Goal: Find specific page/section: Find specific page/section

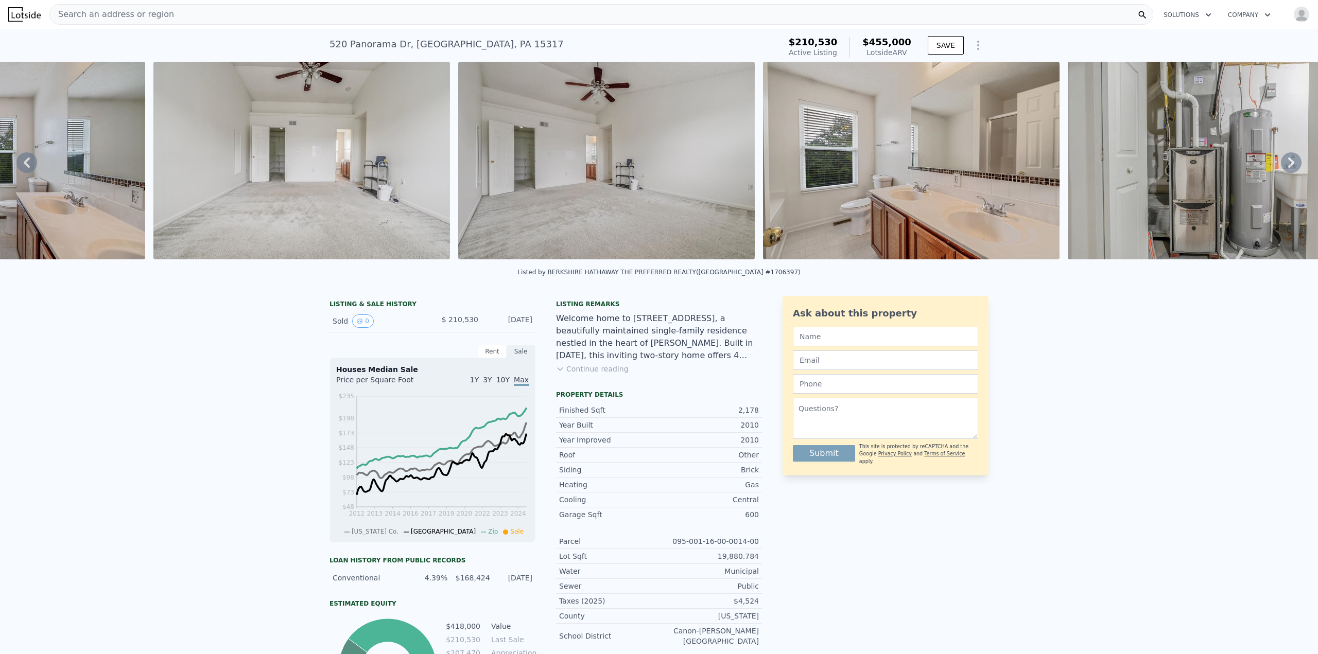
scroll to position [0, 8049]
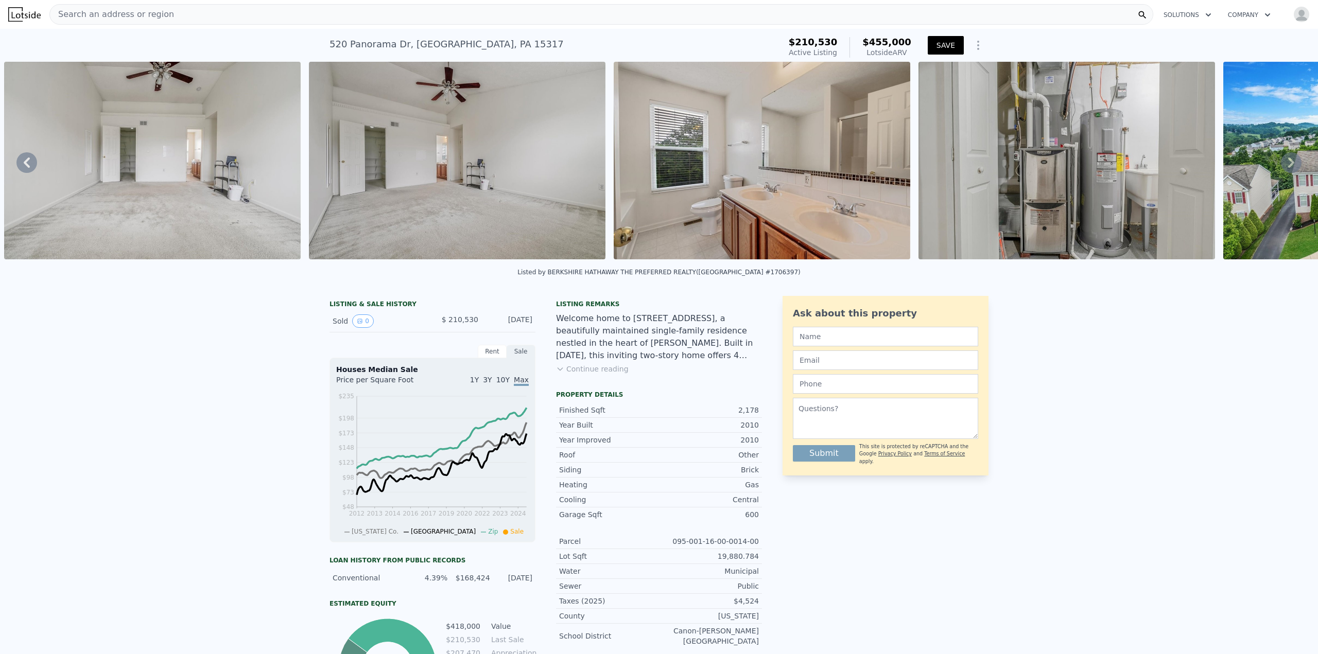
click at [947, 46] on button "SAVE" at bounding box center [946, 45] width 36 height 19
click at [429, 16] on div "Search an address or region" at bounding box center [601, 14] width 1104 height 21
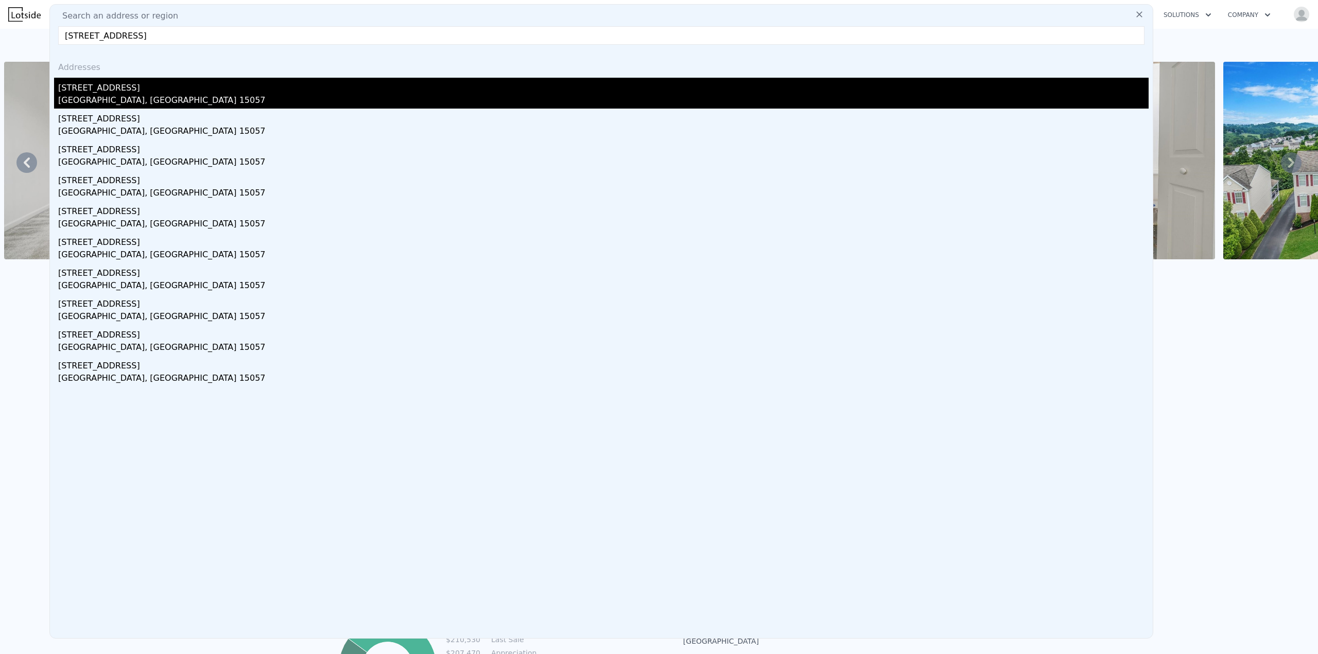
type input "[STREET_ADDRESS]"
click at [172, 96] on div "[GEOGRAPHIC_DATA], [GEOGRAPHIC_DATA] 15057" at bounding box center [603, 101] width 1090 height 14
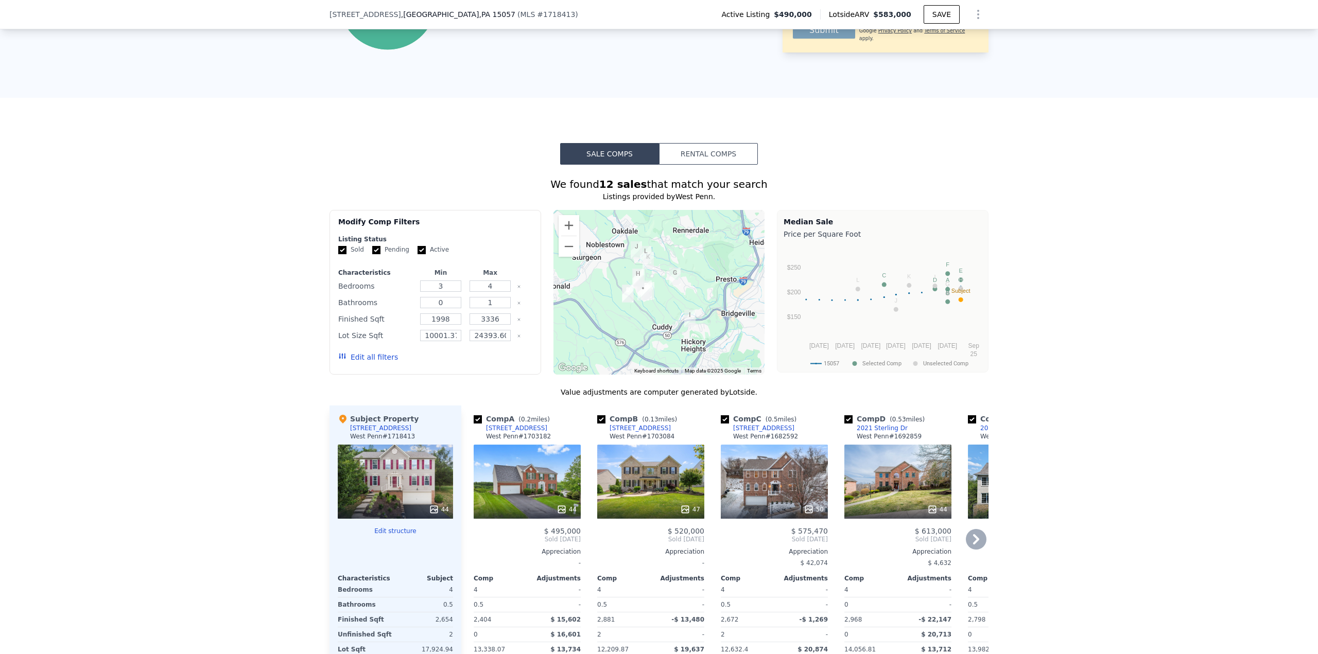
scroll to position [665, 0]
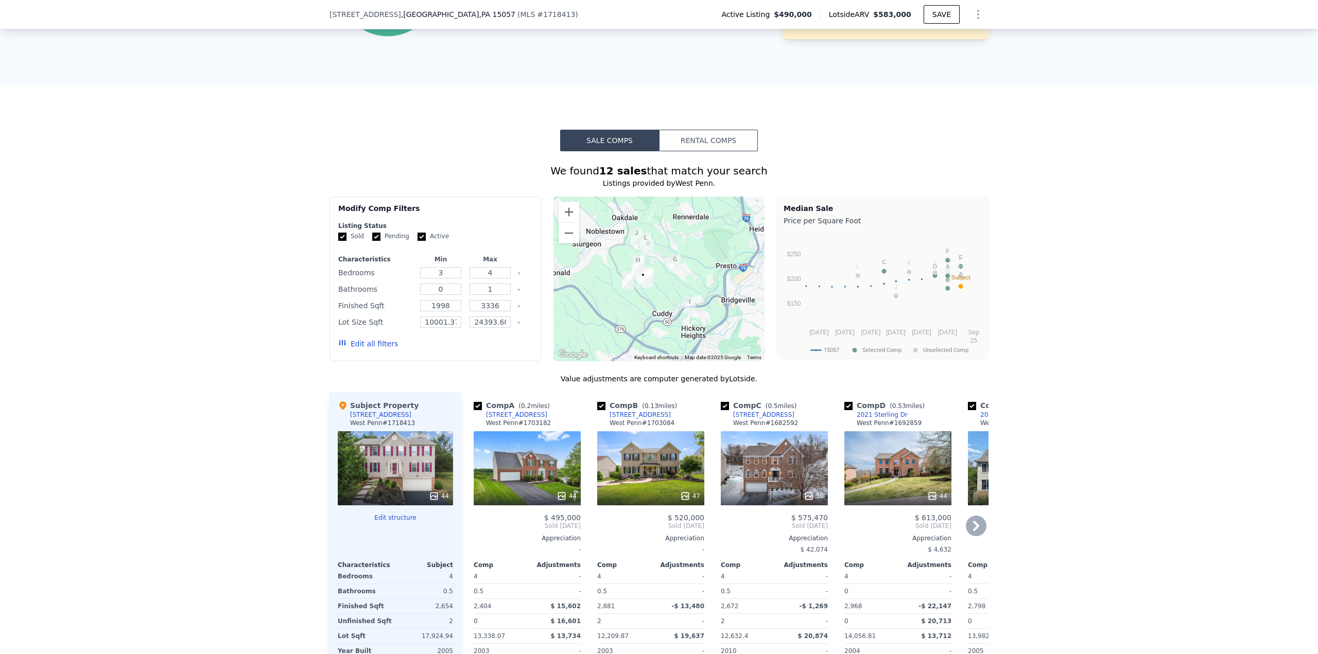
click at [971, 532] on icon at bounding box center [976, 526] width 21 height 21
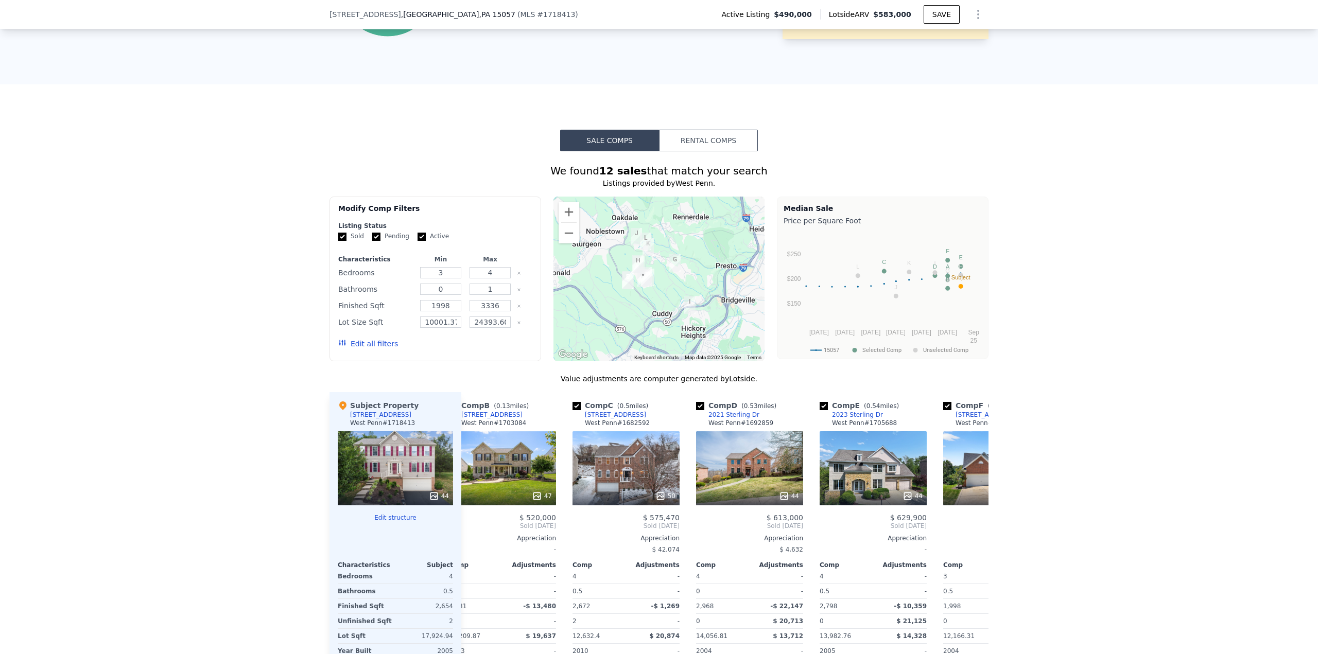
scroll to position [0, 247]
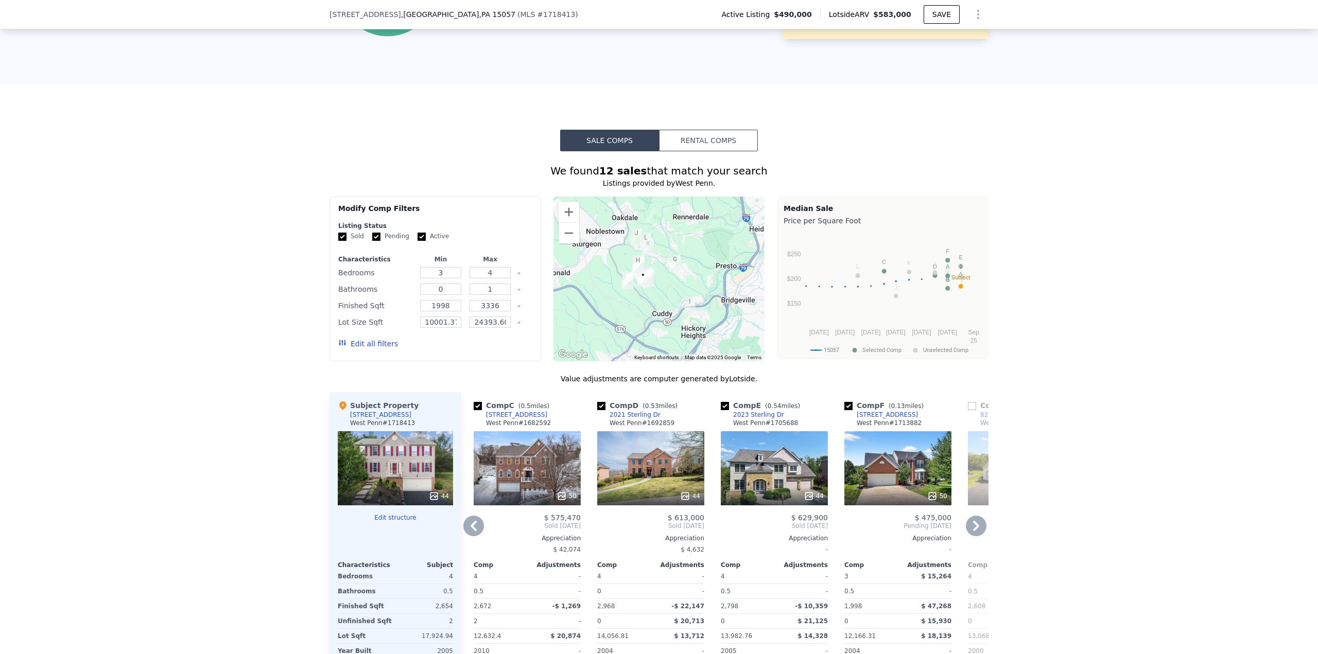
click at [971, 532] on icon at bounding box center [976, 526] width 21 height 21
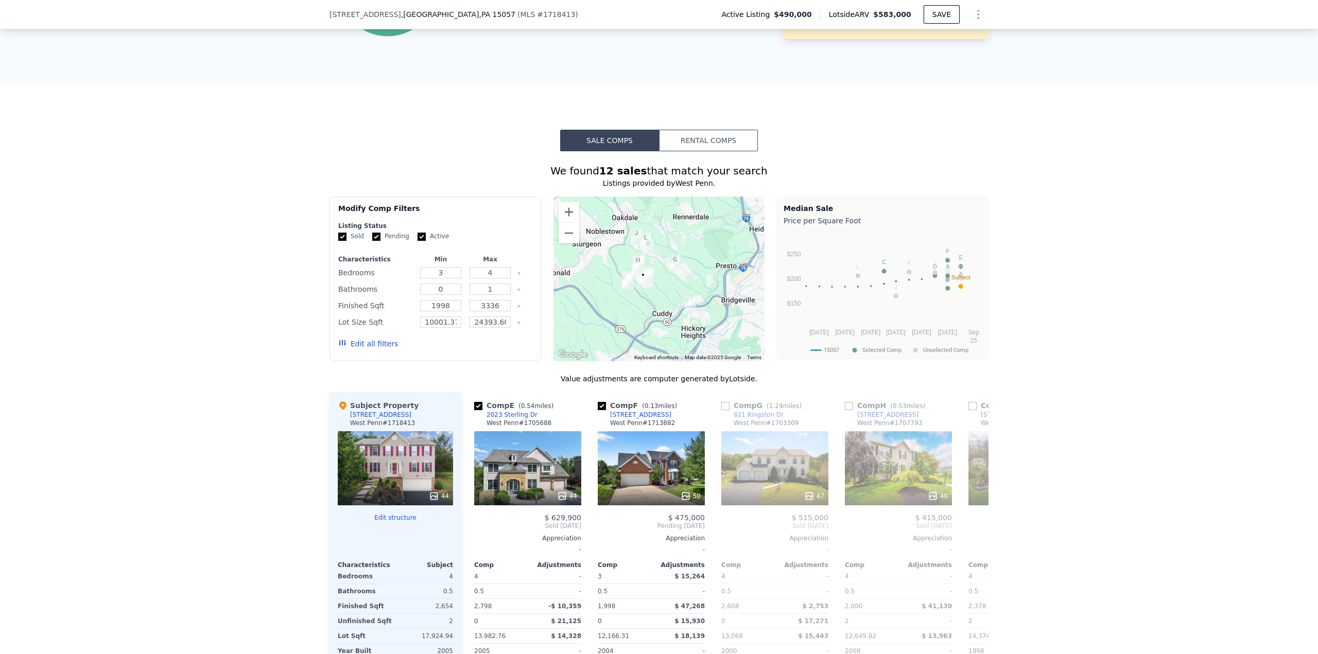
scroll to position [0, 494]
click at [968, 530] on icon at bounding box center [976, 526] width 21 height 21
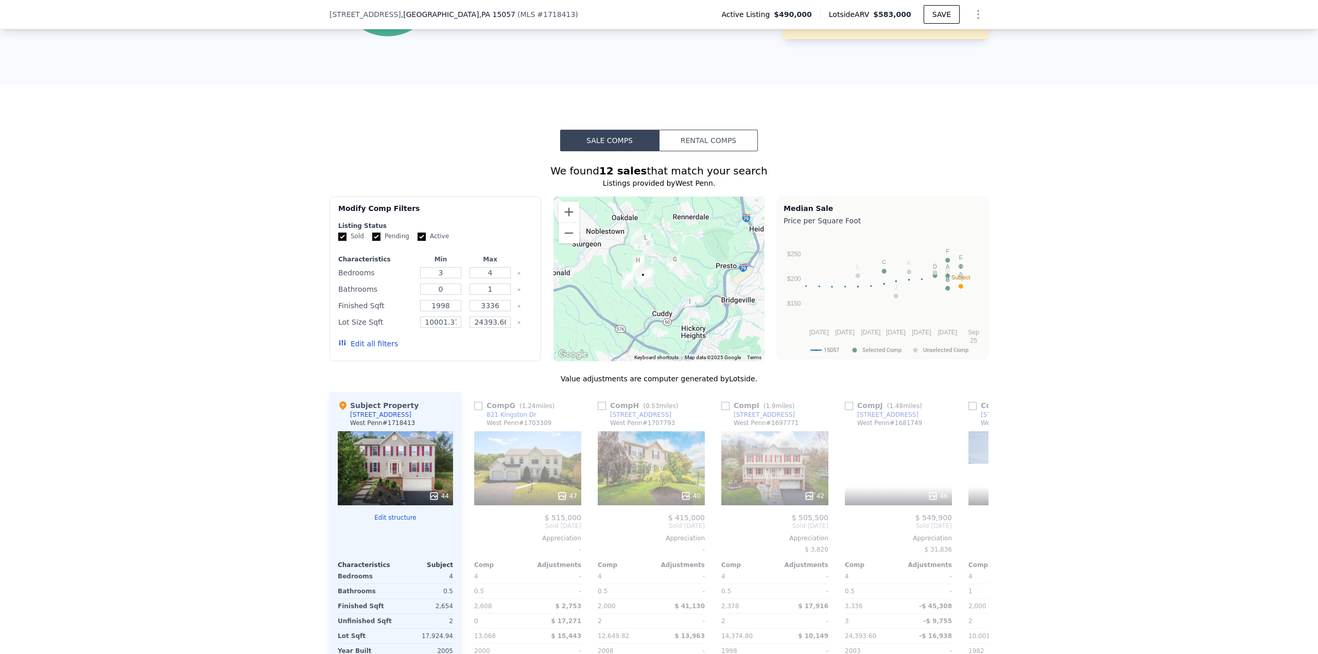
scroll to position [0, 741]
click at [674, 464] on div "40" at bounding box center [650, 468] width 107 height 74
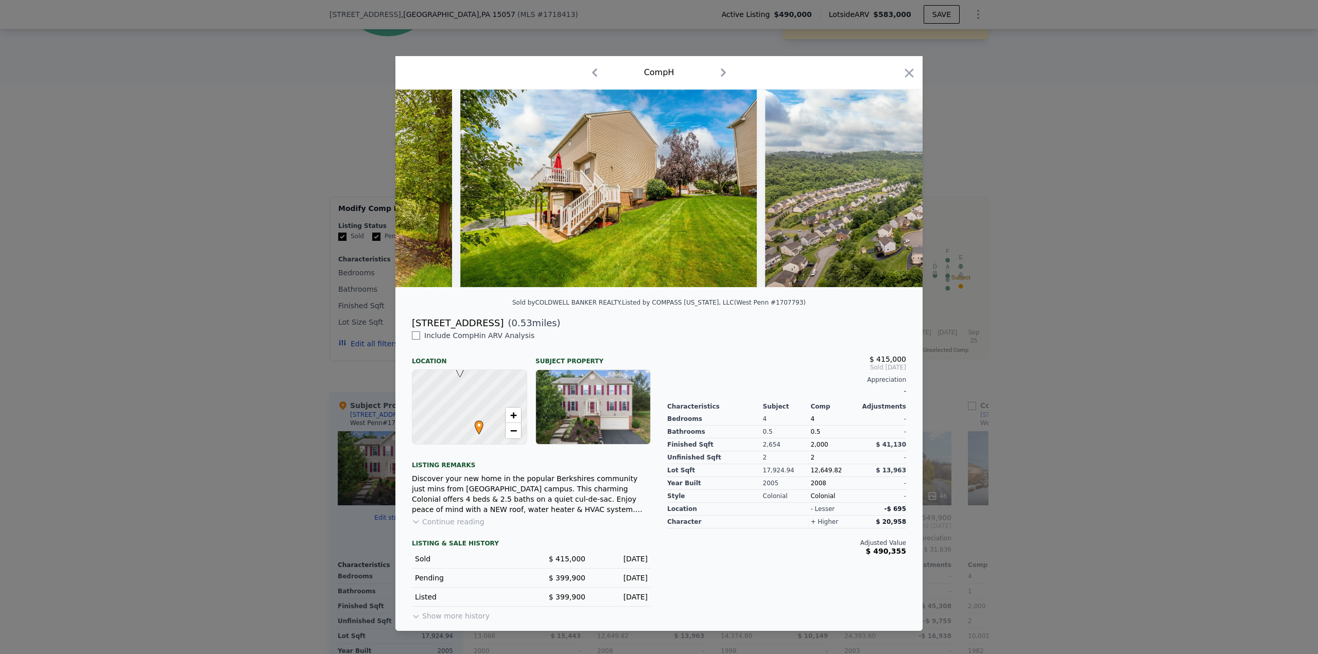
scroll to position [0, 11006]
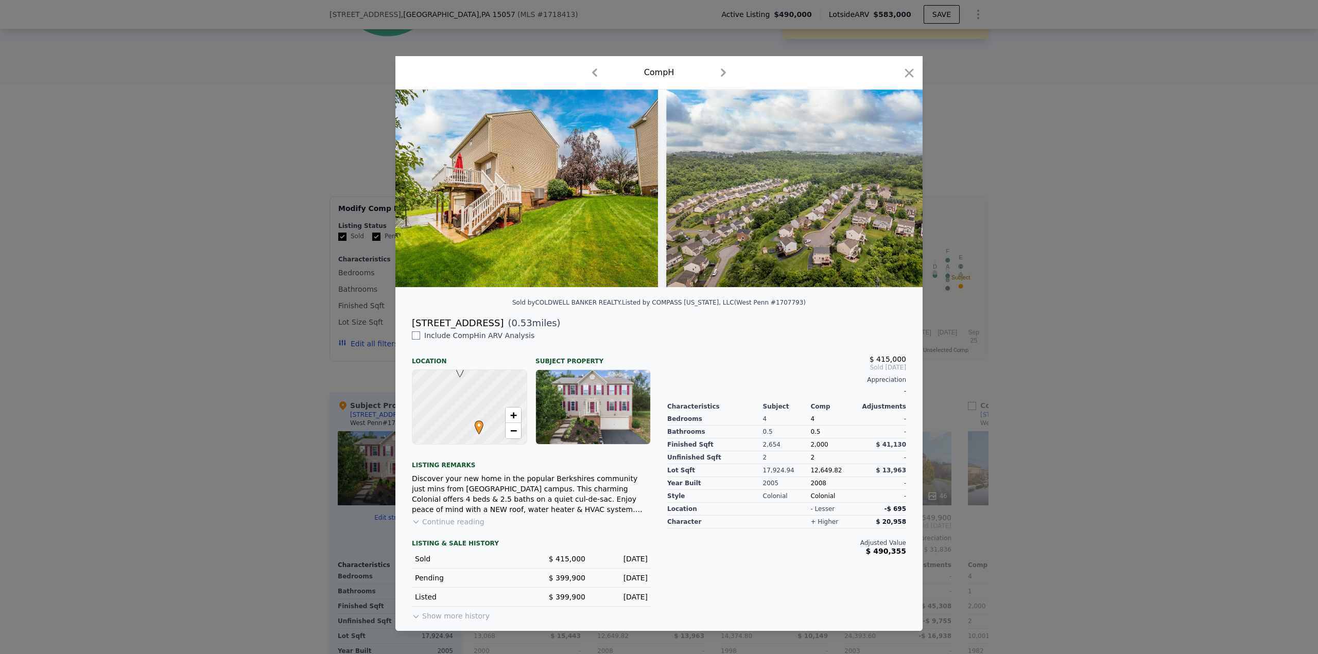
click at [1041, 291] on div at bounding box center [659, 327] width 1318 height 654
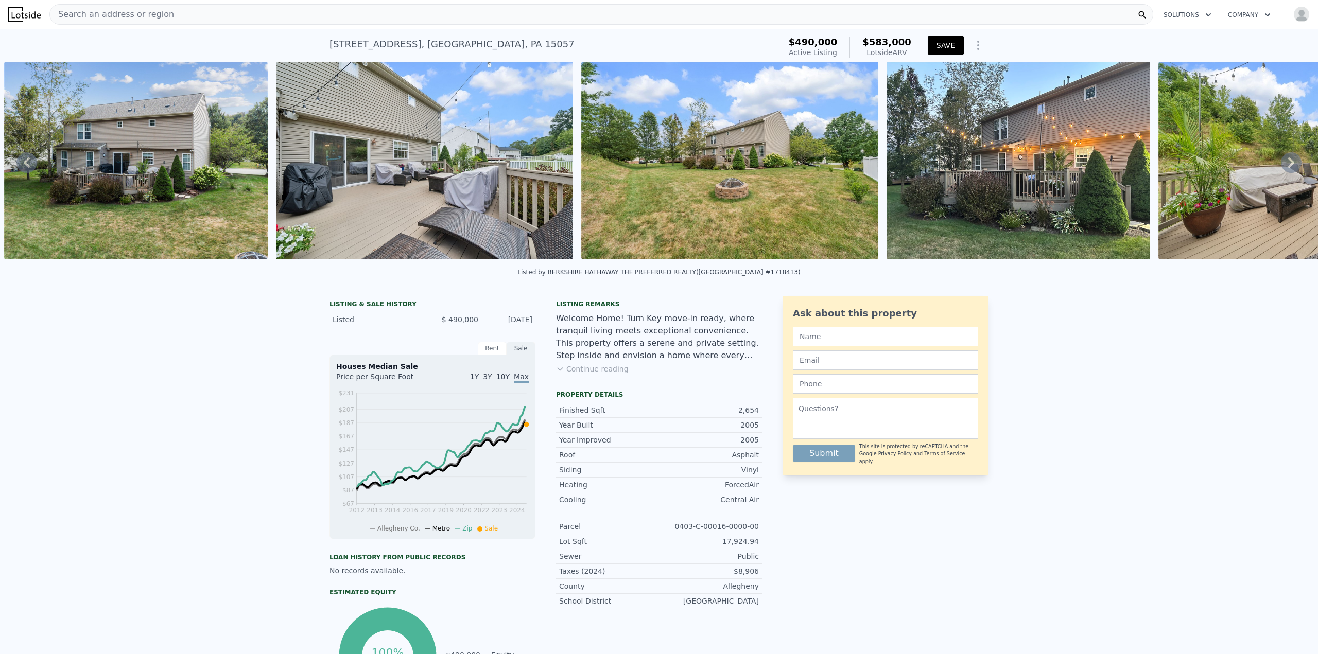
click at [952, 45] on button "SAVE" at bounding box center [946, 45] width 36 height 19
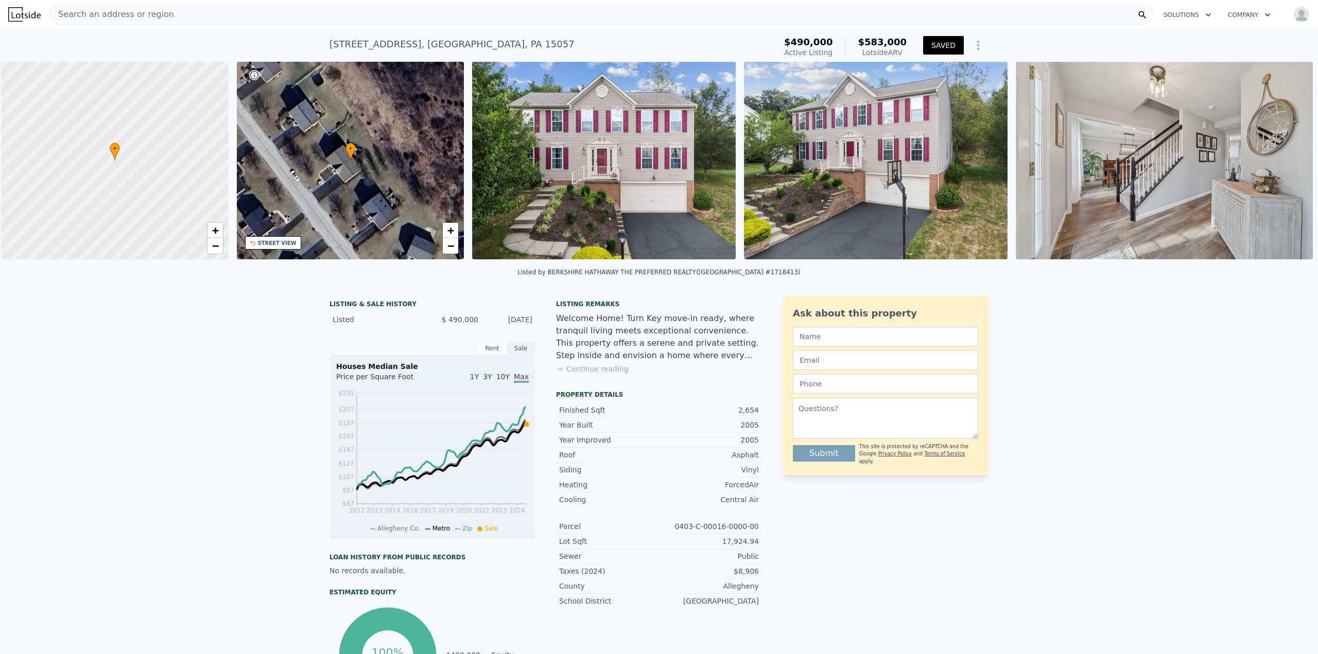
scroll to position [0, 4]
